Goal: Transaction & Acquisition: Obtain resource

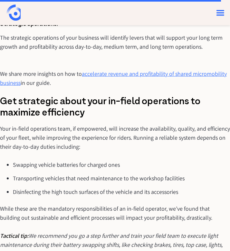
scroll to position [3022, 0]
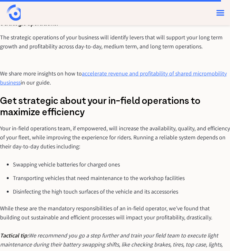
click at [130, 70] on link "accelerate revenue and profitability of shared micromobility business" at bounding box center [113, 78] width 227 height 16
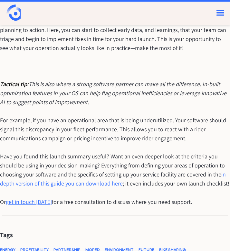
scroll to position [3803, 0]
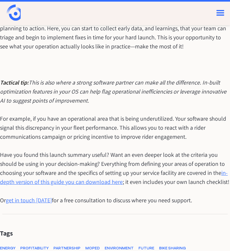
click at [87, 169] on link "in-depth version of this guide you can download here" at bounding box center [114, 177] width 228 height 16
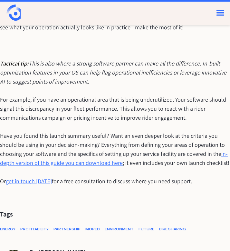
scroll to position [3823, 0]
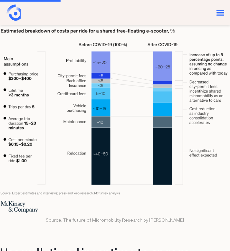
scroll to position [685, 0]
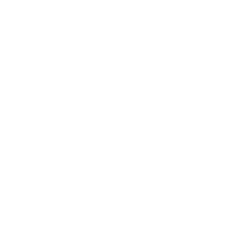
select select "no"
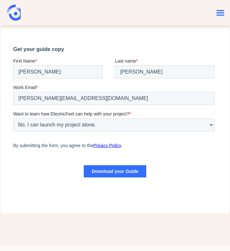
scroll to position [259, 0]
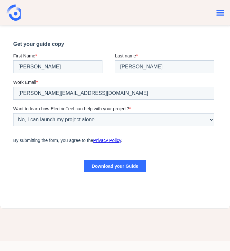
click at [124, 167] on input "Download your Guide" at bounding box center [115, 166] width 63 height 12
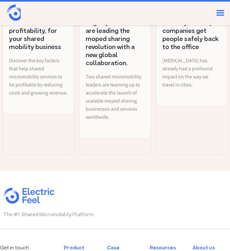
scroll to position [4258, 0]
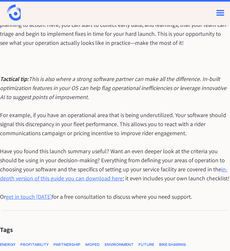
scroll to position [3865, 0]
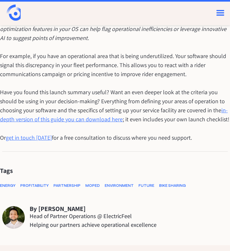
click at [112, 106] on link "in-depth version of this guide you can download here" at bounding box center [114, 114] width 228 height 16
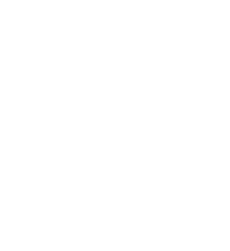
select select "no"
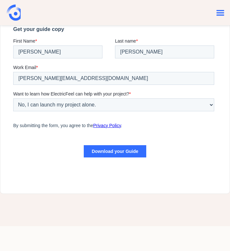
scroll to position [276, 0]
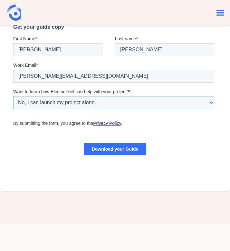
click at [128, 103] on select "Choose if you want a free consultation Yes, I'd like a 30-min free consultation…" at bounding box center [113, 102] width 201 height 13
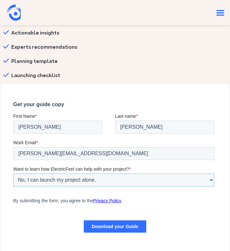
scroll to position [0, 0]
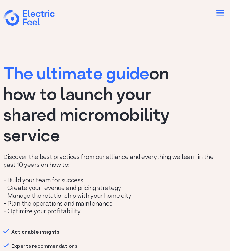
click at [218, 13] on div "menu" at bounding box center [220, 13] width 12 height 12
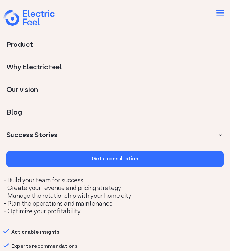
click at [218, 13] on div "menu" at bounding box center [220, 13] width 12 height 12
